Goal: Download file/media

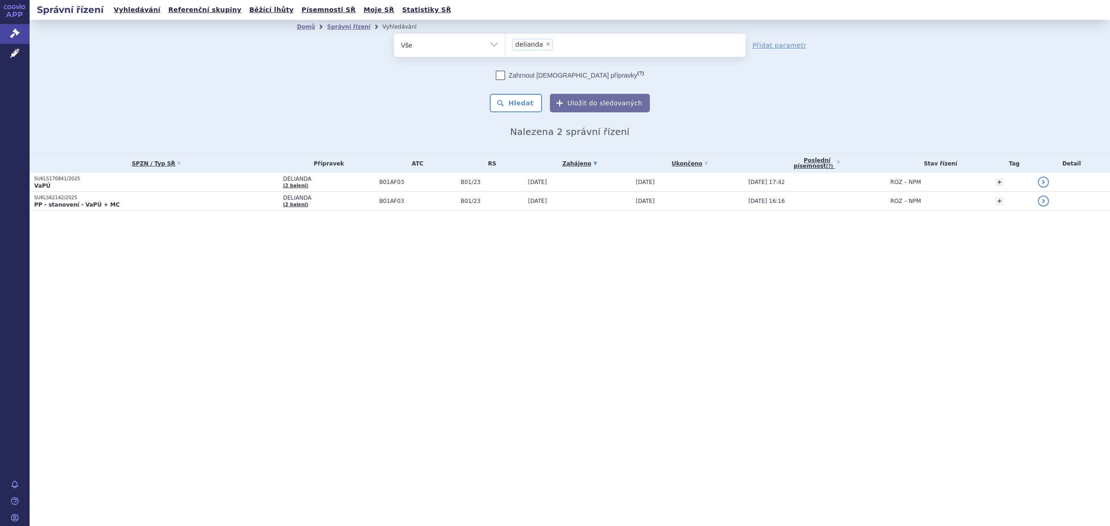
click at [546, 44] on span "×" at bounding box center [548, 44] width 6 height 6
click at [505, 44] on select "delianda" at bounding box center [505, 44] width 0 height 23
select select
click at [521, 45] on ul at bounding box center [625, 43] width 240 height 19
click at [505, 45] on select "delianda" at bounding box center [505, 44] width 0 height 23
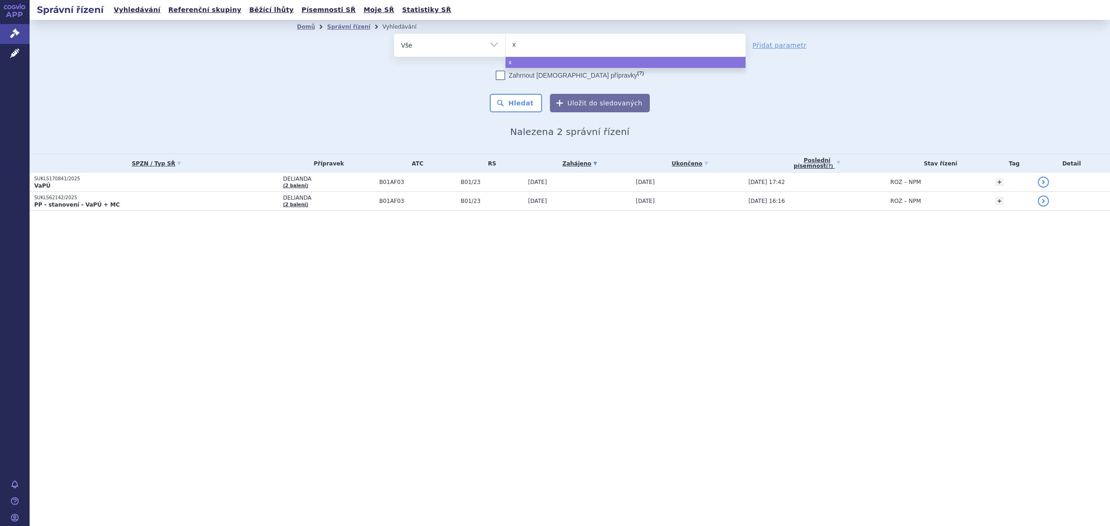
type input "xa"
type input "xani"
type input "xanir"
type input "xanirva"
select select "xanirva"
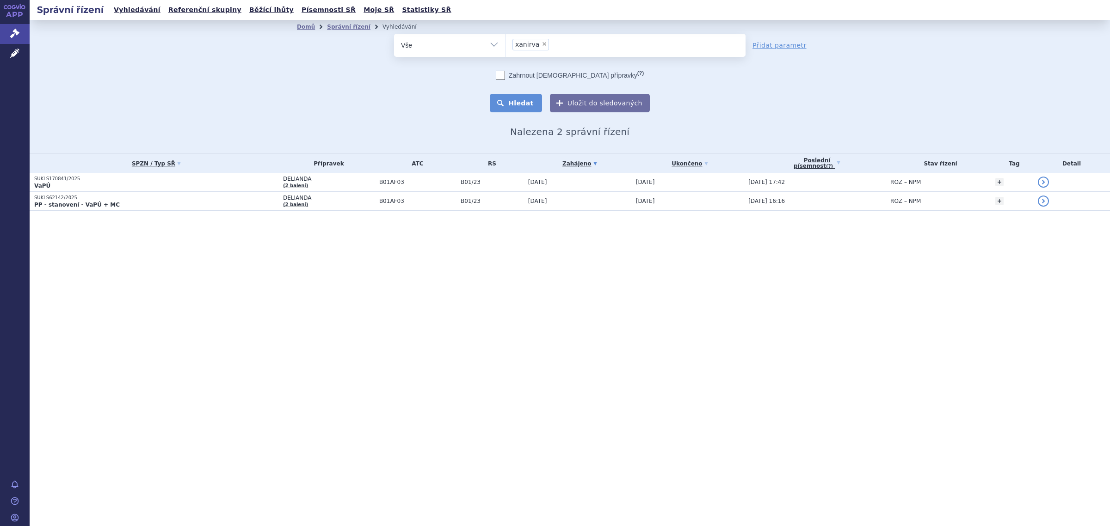
click at [527, 102] on button "Hledat" at bounding box center [516, 103] width 52 height 18
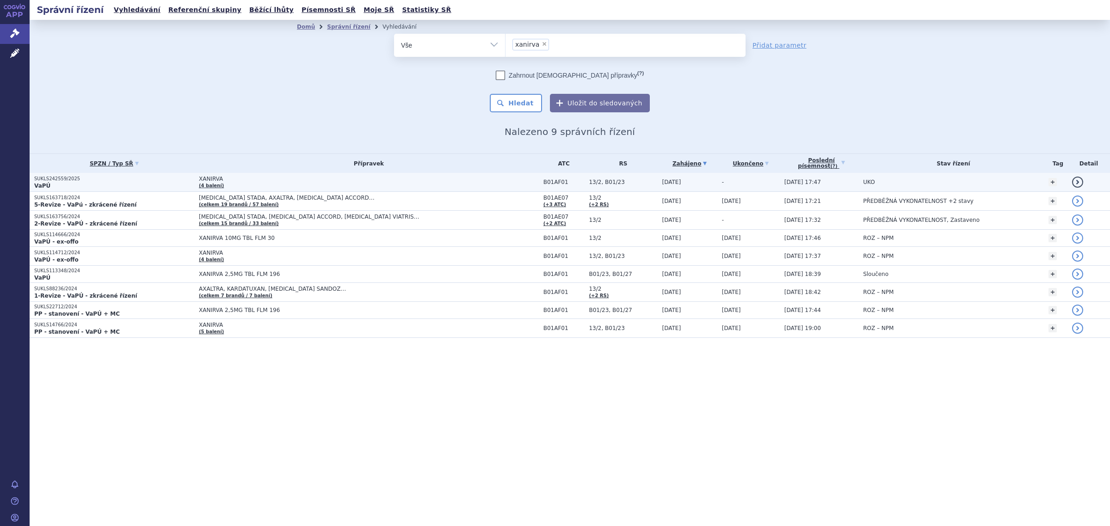
click at [169, 182] on p "VaPÚ" at bounding box center [114, 185] width 160 height 7
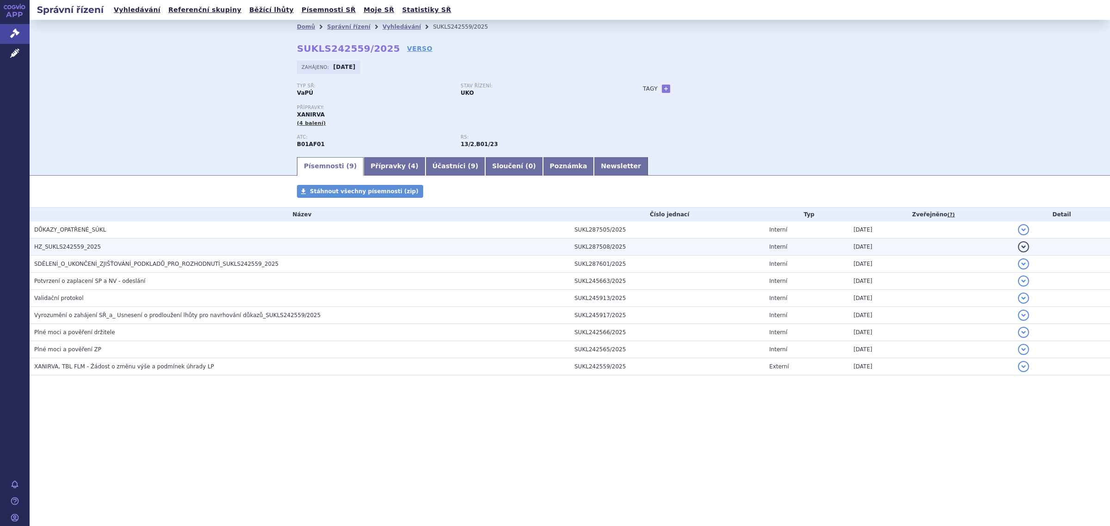
click at [71, 248] on span "HZ_SUKLS242559_2025" at bounding box center [67, 247] width 67 height 6
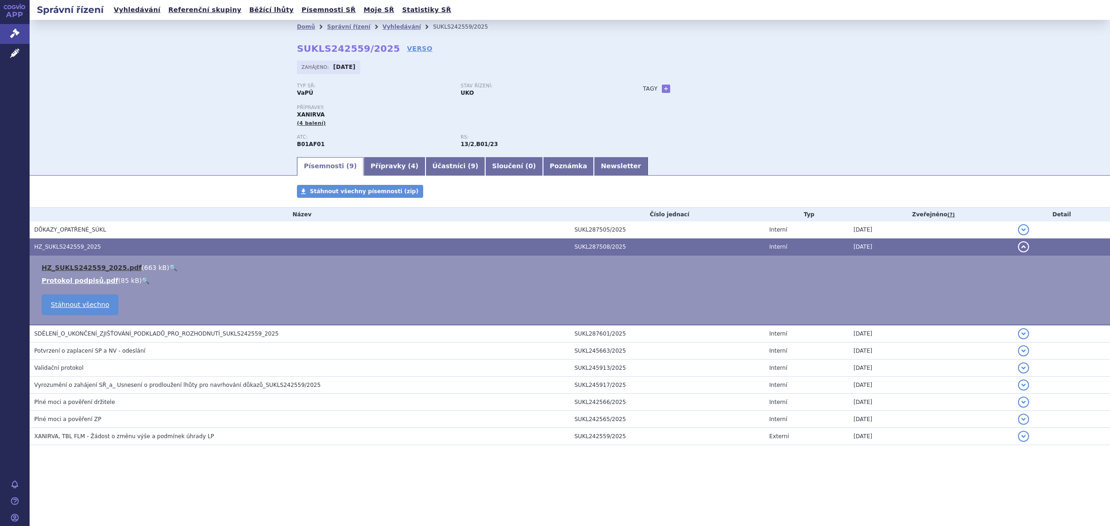
click at [115, 267] on link "HZ_SUKLS242559_2025.pdf" at bounding box center [92, 267] width 100 height 7
click at [344, 26] on link "Správní řízení" at bounding box center [348, 27] width 43 height 6
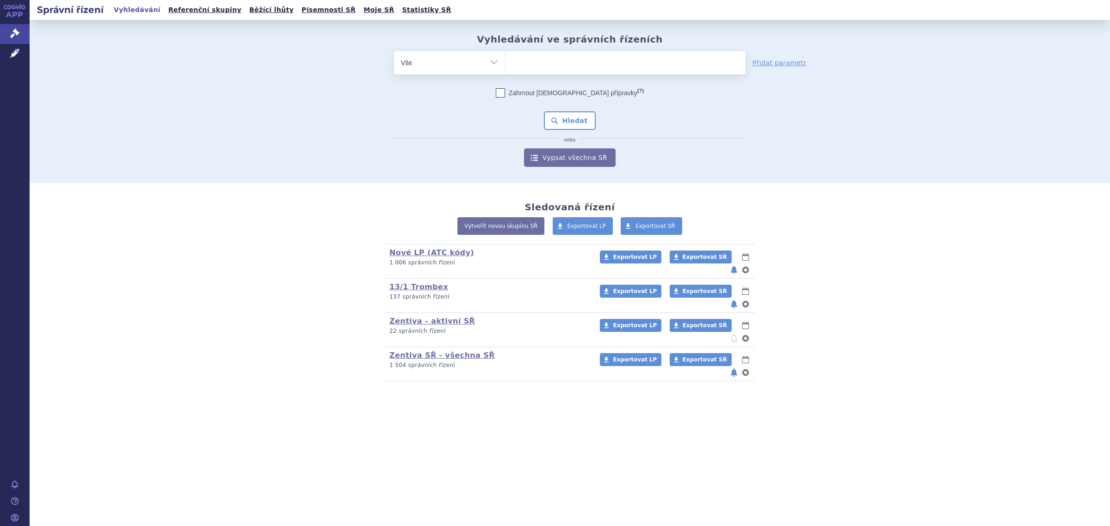
click at [522, 60] on ul at bounding box center [625, 60] width 240 height 19
click at [505, 60] on select at bounding box center [505, 62] width 0 height 23
type input "a"
